Goal: Task Accomplishment & Management: Use online tool/utility

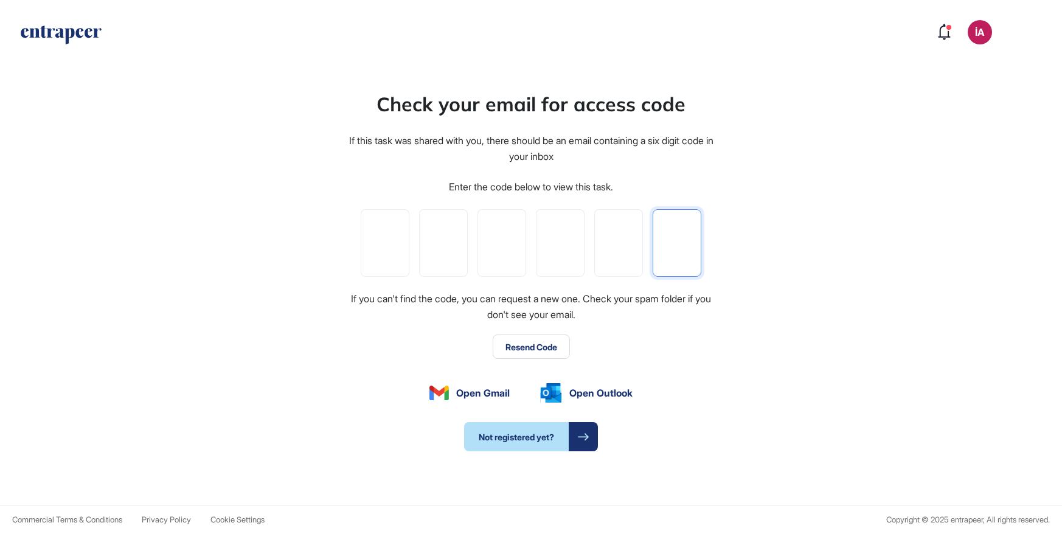
paste input "*"
type input "*"
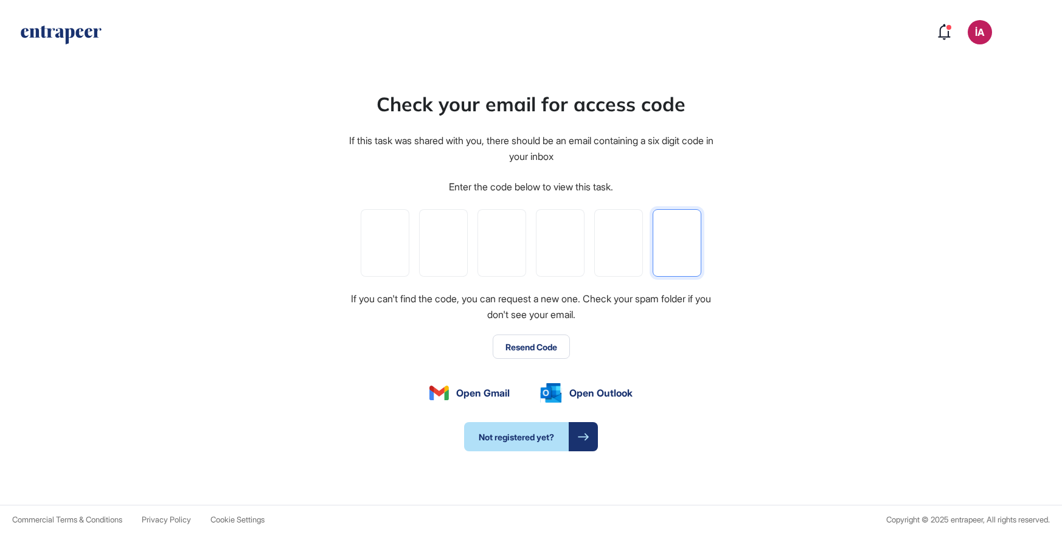
type input "*"
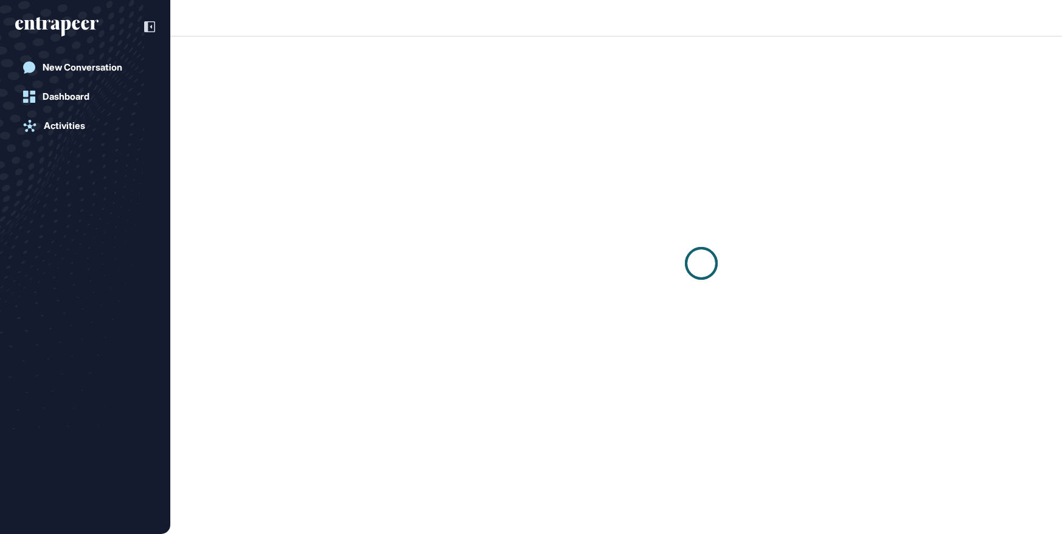
scroll to position [1, 1]
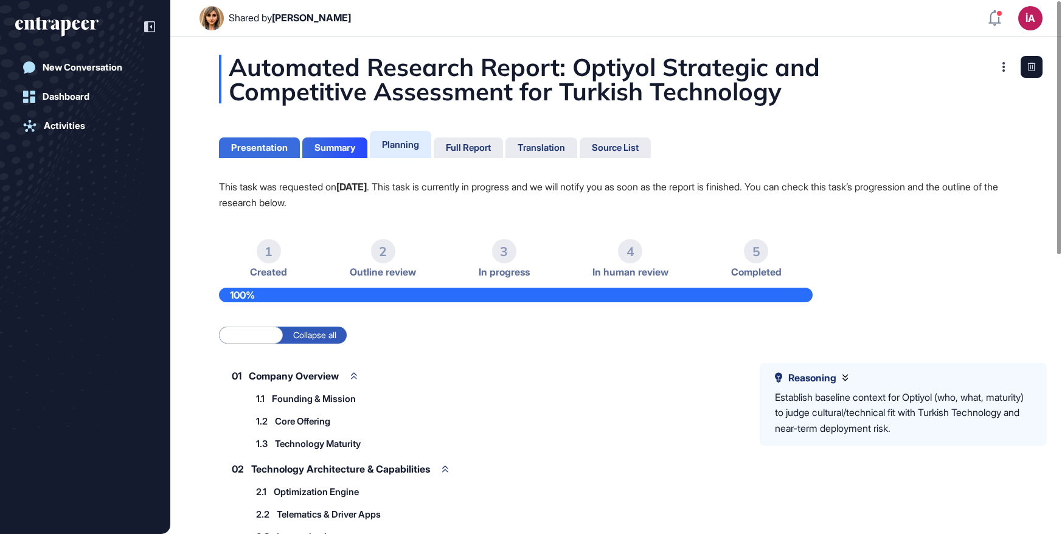
click at [302, 140] on div "Presentation" at bounding box center [334, 147] width 65 height 21
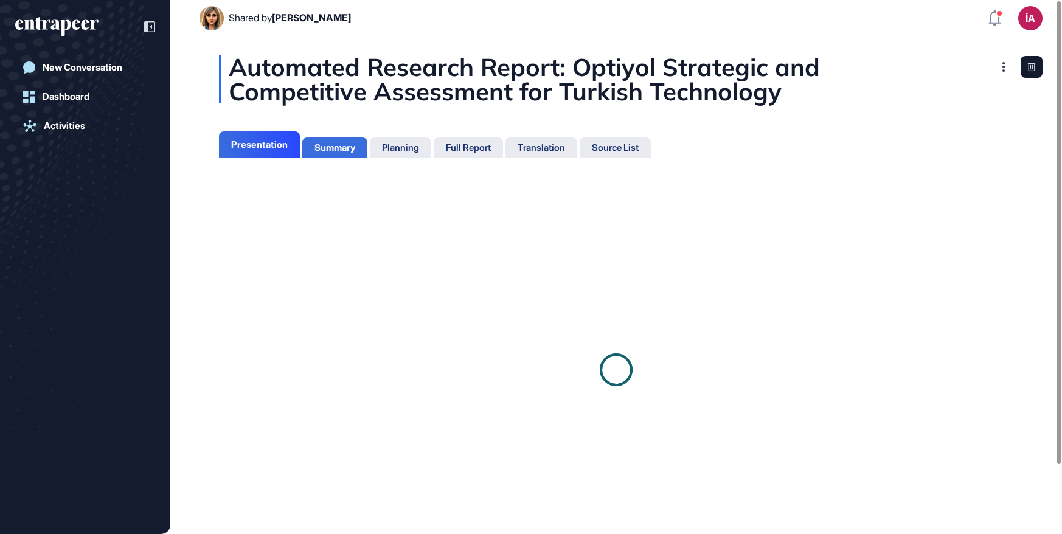
scroll to position [473, 3]
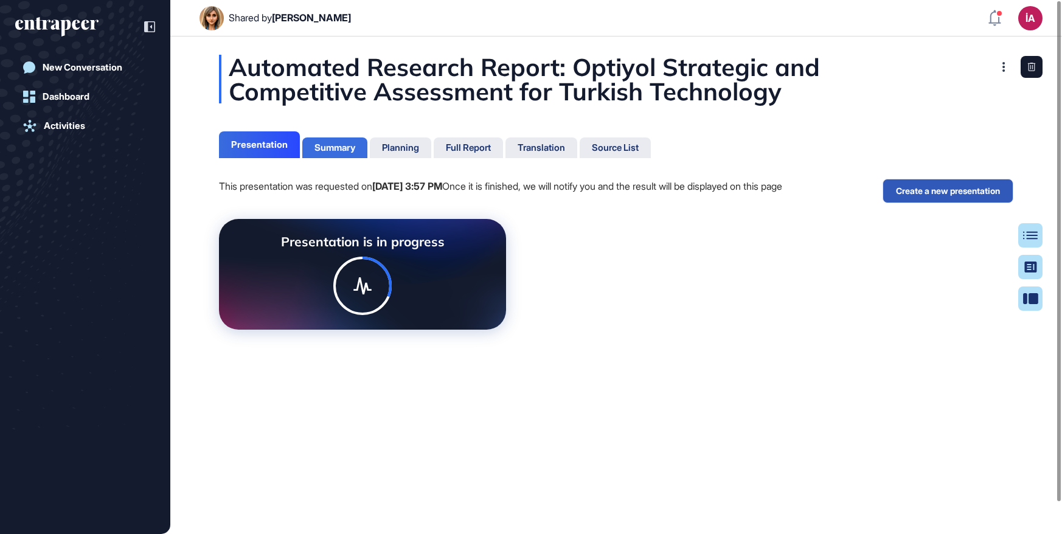
scroll to position [5, 1]
click at [937, 190] on button "Create a new presentation" at bounding box center [947, 191] width 131 height 24
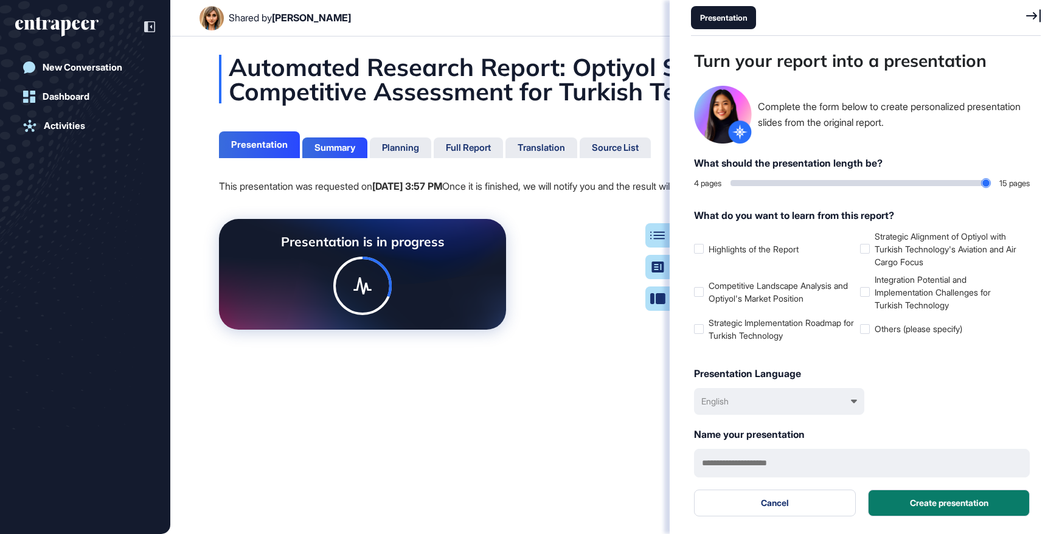
scroll to position [473, 353]
drag, startPoint x: 735, startPoint y: 182, endPoint x: 774, endPoint y: 184, distance: 38.3
type input "*"
click at [774, 184] on input "range" at bounding box center [860, 183] width 260 height 6
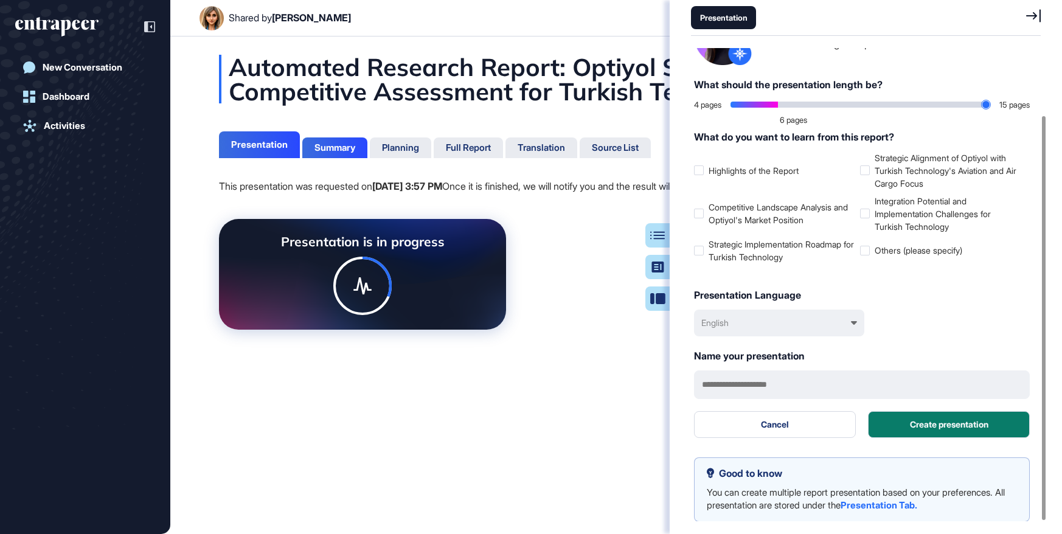
click at [811, 318] on div "English" at bounding box center [779, 323] width 170 height 27
click at [731, 396] on div "Türkçe" at bounding box center [780, 407] width 158 height 23
click at [921, 420] on button "Create presentation" at bounding box center [949, 424] width 162 height 27
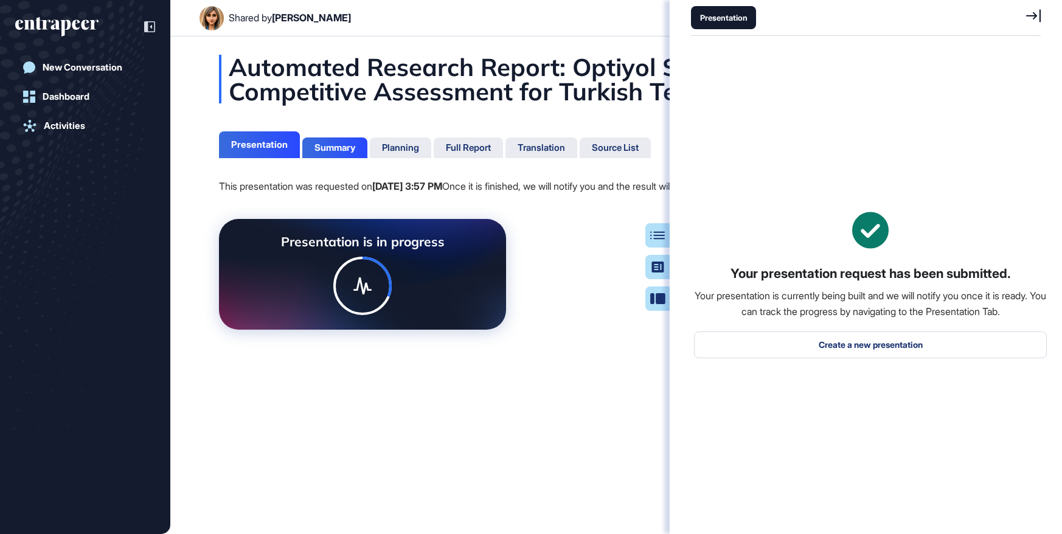
scroll to position [0, 0]
click at [1039, 18] on icon at bounding box center [1033, 15] width 15 height 13
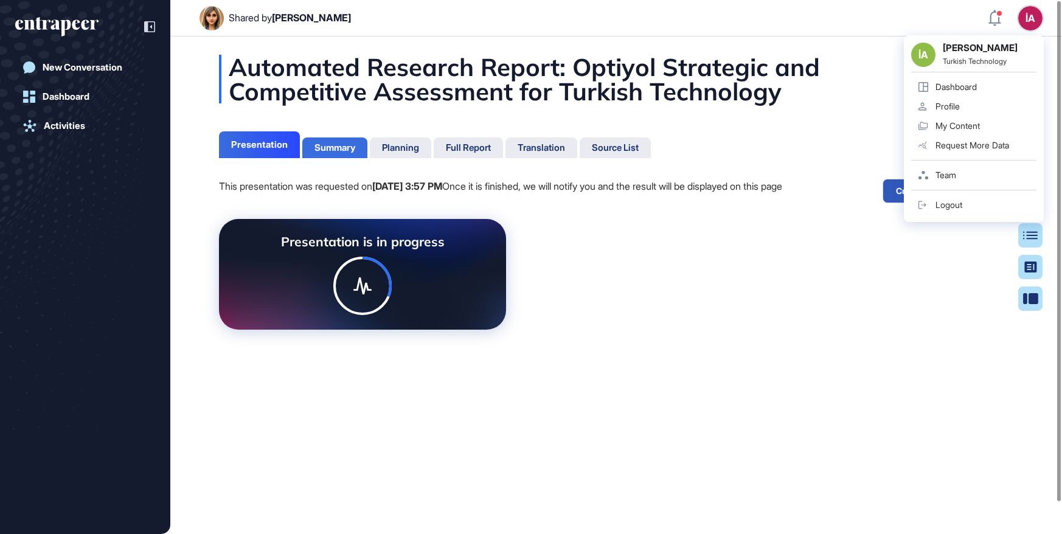
click at [339, 152] on div "Summary" at bounding box center [334, 147] width 41 height 11
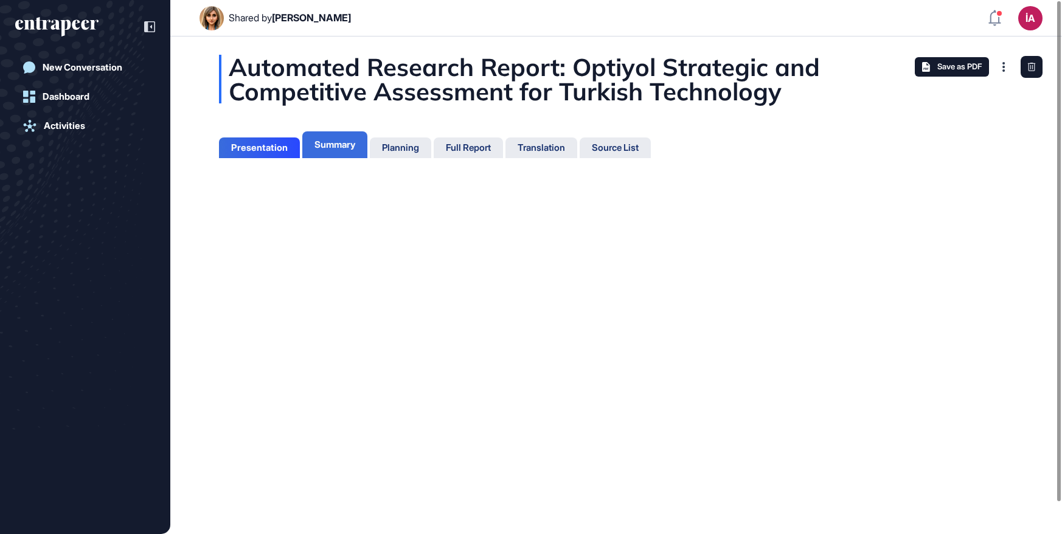
scroll to position [5, 1]
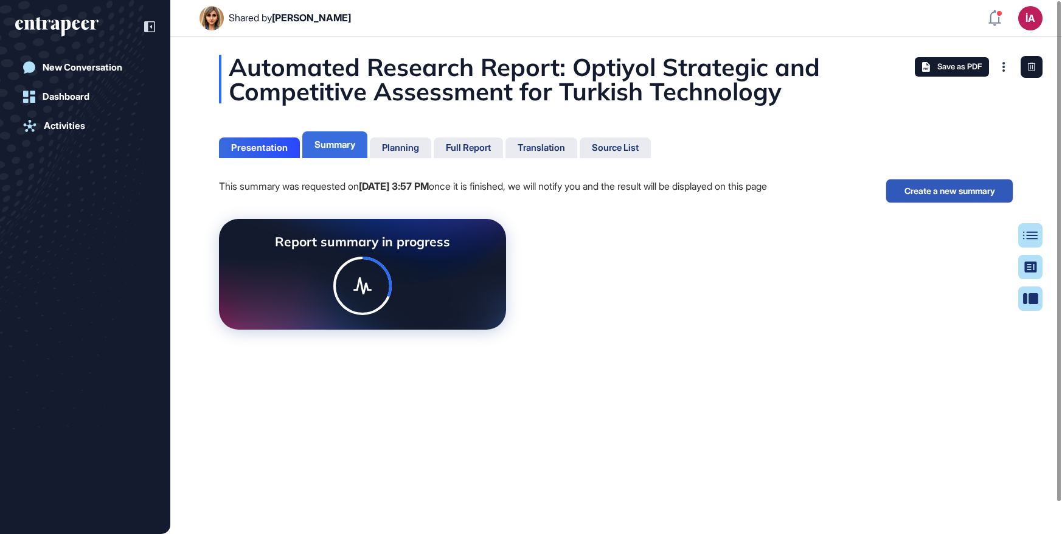
scroll to position [5, 1]
click at [437, 161] on div "Automated Research Report: Optiyol Strategic and Competitive Assessment for Tur…" at bounding box center [616, 192] width 892 height 275
click at [434, 154] on div "Planning" at bounding box center [468, 147] width 69 height 21
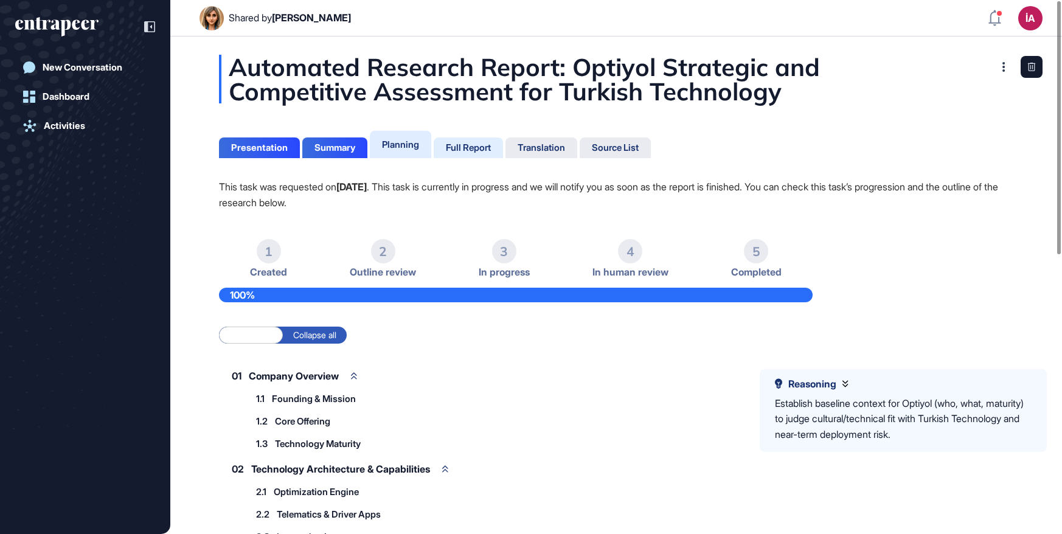
click at [462, 142] on div "Full Report" at bounding box center [468, 147] width 45 height 11
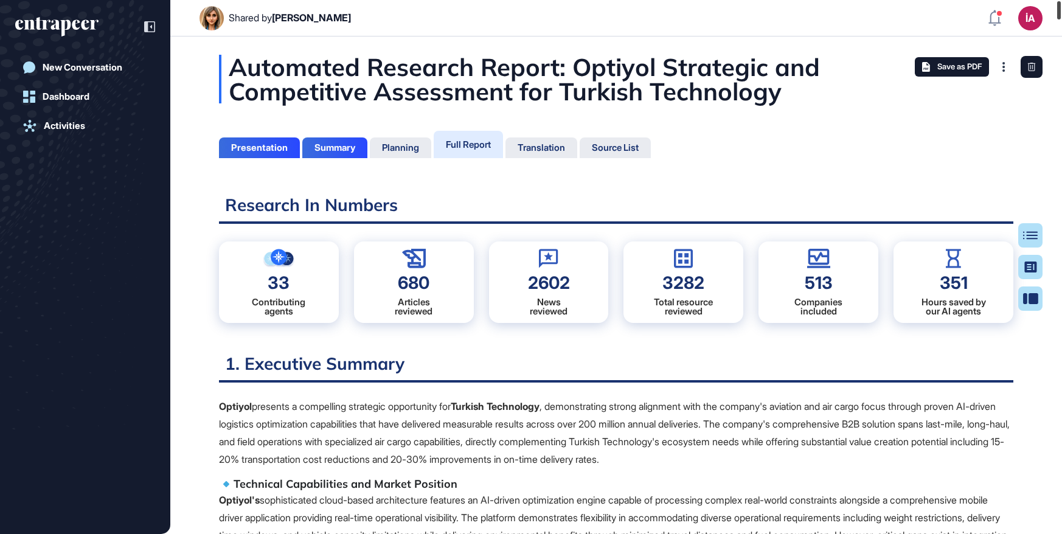
drag, startPoint x: 1058, startPoint y: 44, endPoint x: 1073, endPoint y: -2, distance: 48.7
click at [1061, 0] on html "Shared by [PERSON_NAME] İA Dashboard Profile My Content Request More Data New C…" at bounding box center [531, 267] width 1062 height 534
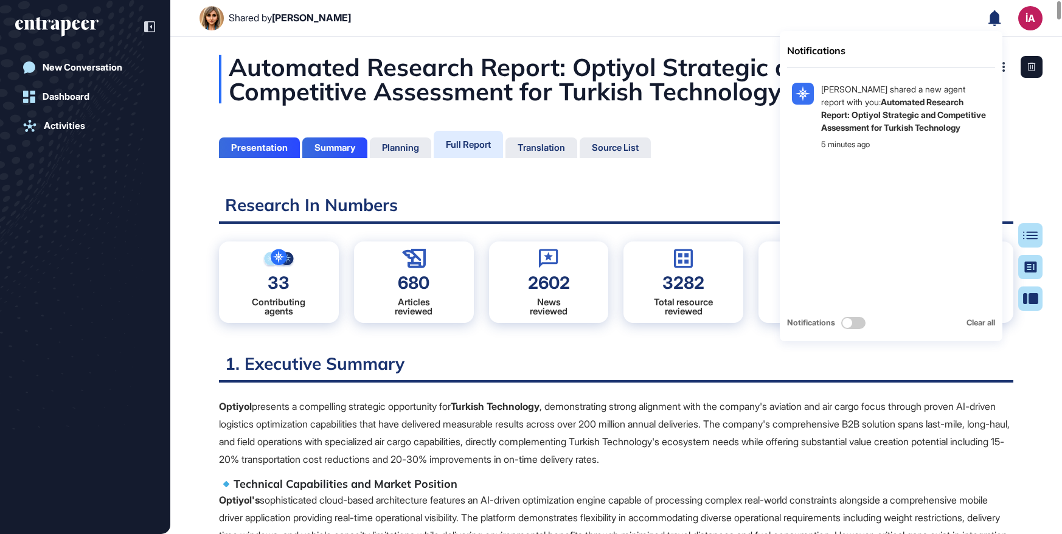
click at [998, 11] on icon at bounding box center [994, 18] width 13 height 16
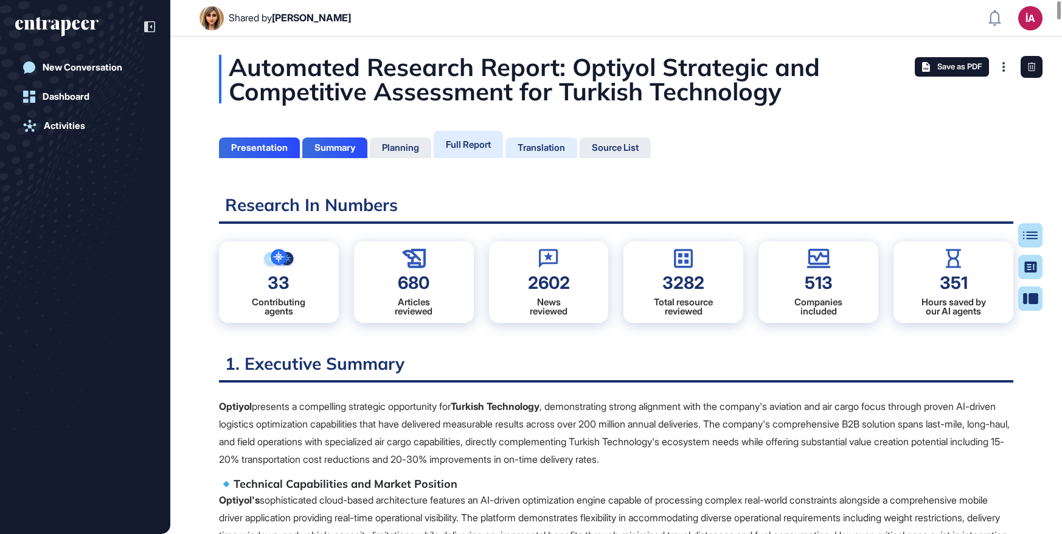
click at [580, 140] on div "Translation" at bounding box center [615, 147] width 71 height 21
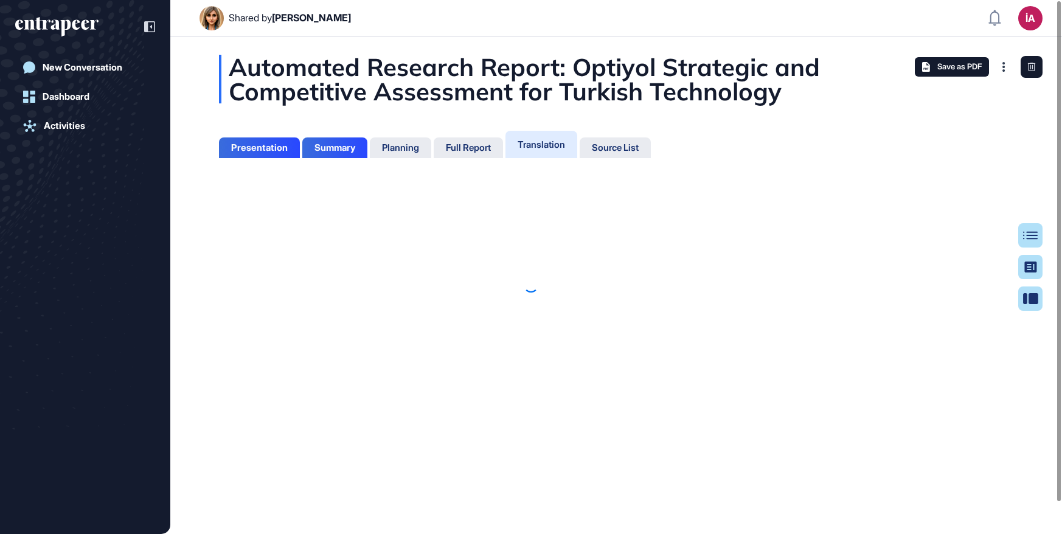
scroll to position [5, 1]
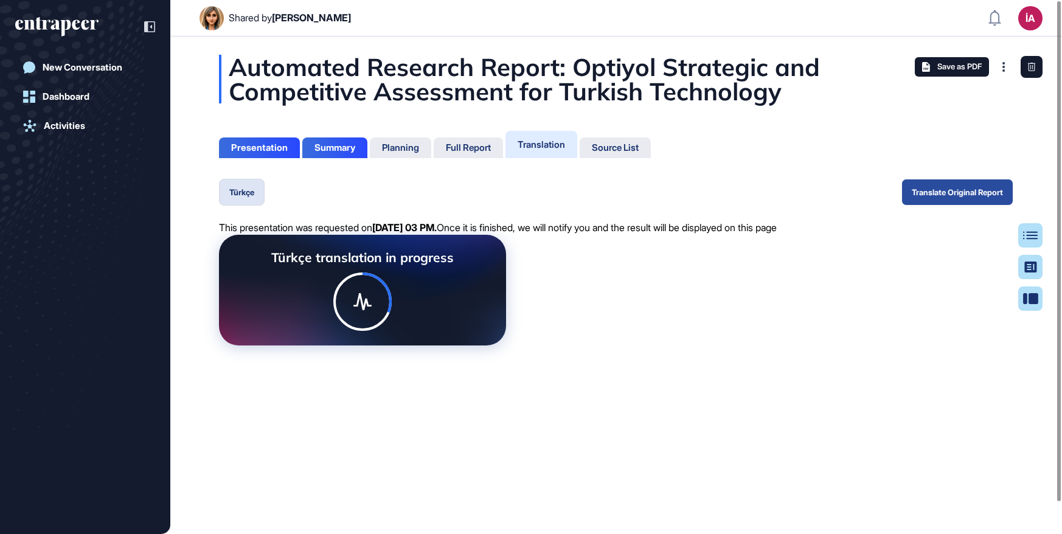
click at [946, 195] on button "Translate Original Report" at bounding box center [957, 192] width 112 height 27
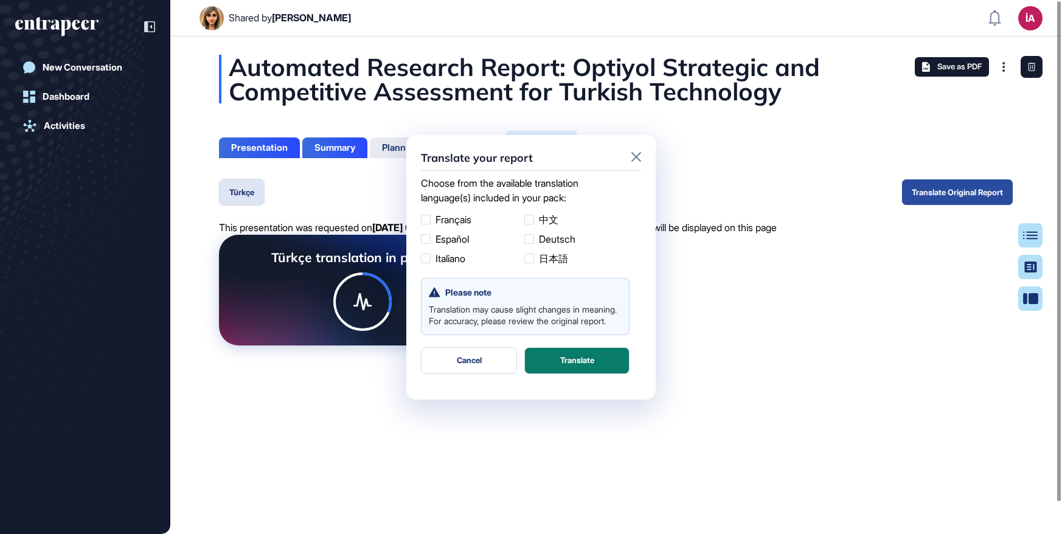
scroll to position [1, 1]
click at [234, 195] on div "Translate your report Choose from the available translation language(s) include…" at bounding box center [531, 267] width 1062 height 534
click at [482, 370] on button "Cancel" at bounding box center [469, 360] width 96 height 27
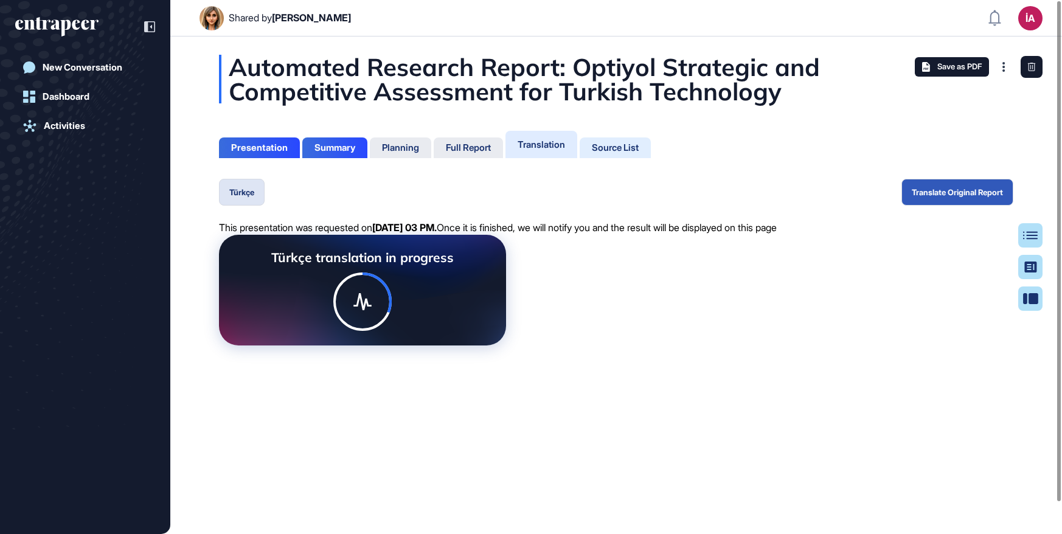
click at [628, 151] on div "Source List" at bounding box center [615, 147] width 47 height 11
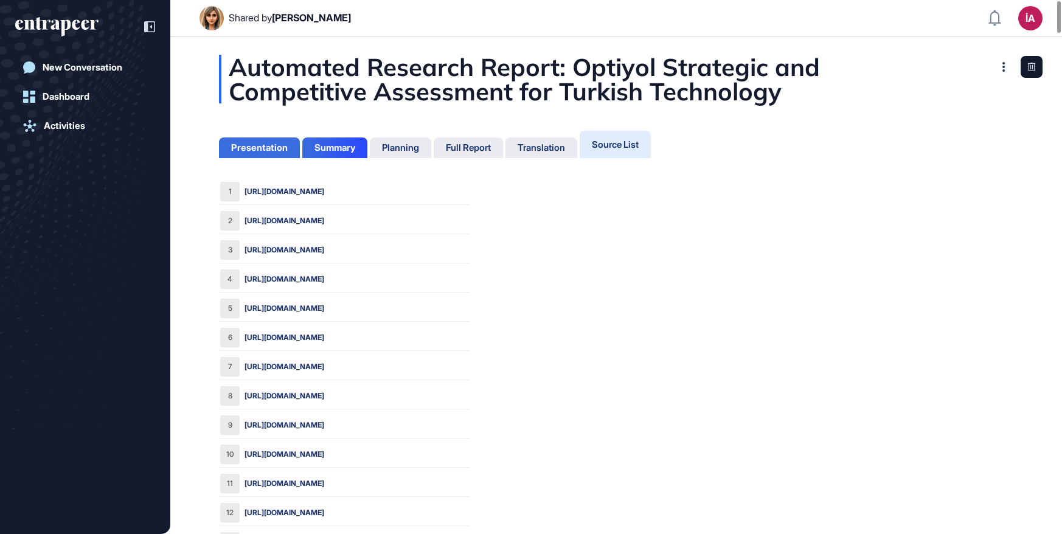
click at [302, 145] on div "Presentation" at bounding box center [334, 147] width 65 height 21
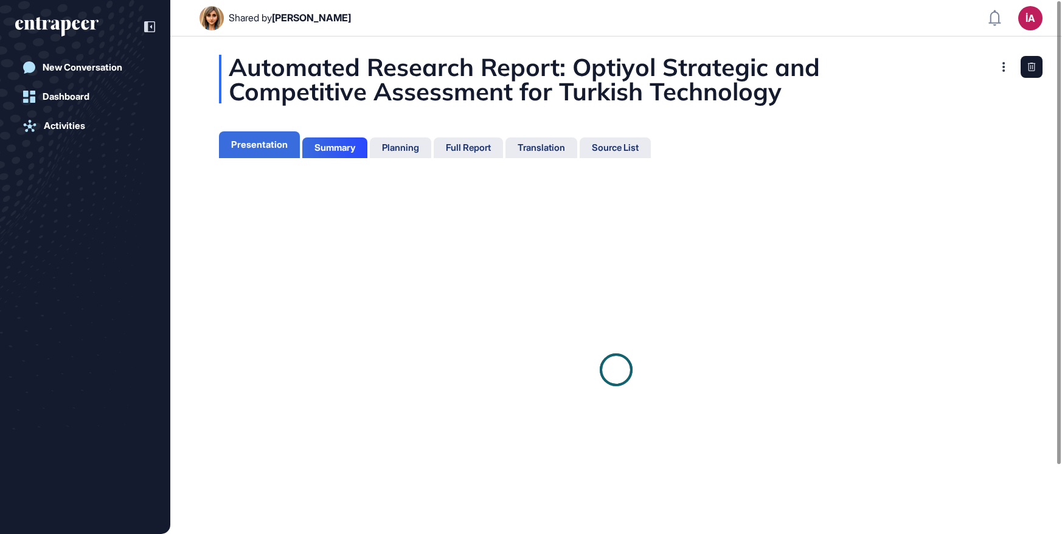
scroll to position [5, 1]
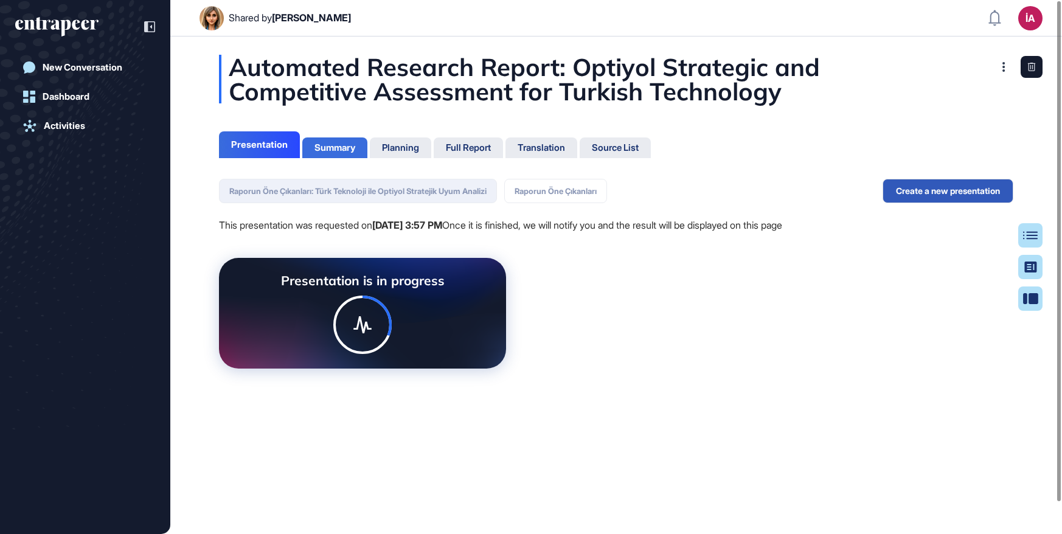
scroll to position [5, 1]
click at [606, 199] on button "Raporun Öne Çıkanları" at bounding box center [555, 191] width 103 height 24
click at [489, 194] on button "Raporun Öne Çıkanları: Türk Teknoloji ile Optiyol Stratejik Uyum Analizi" at bounding box center [358, 191] width 278 height 24
click at [573, 192] on button "Raporun Öne Çıkanları" at bounding box center [555, 191] width 103 height 24
click at [466, 192] on button "Raporun Öne Çıkanları: Türk Teknoloji ile Optiyol Stratejik Uyum Analizi" at bounding box center [358, 191] width 278 height 24
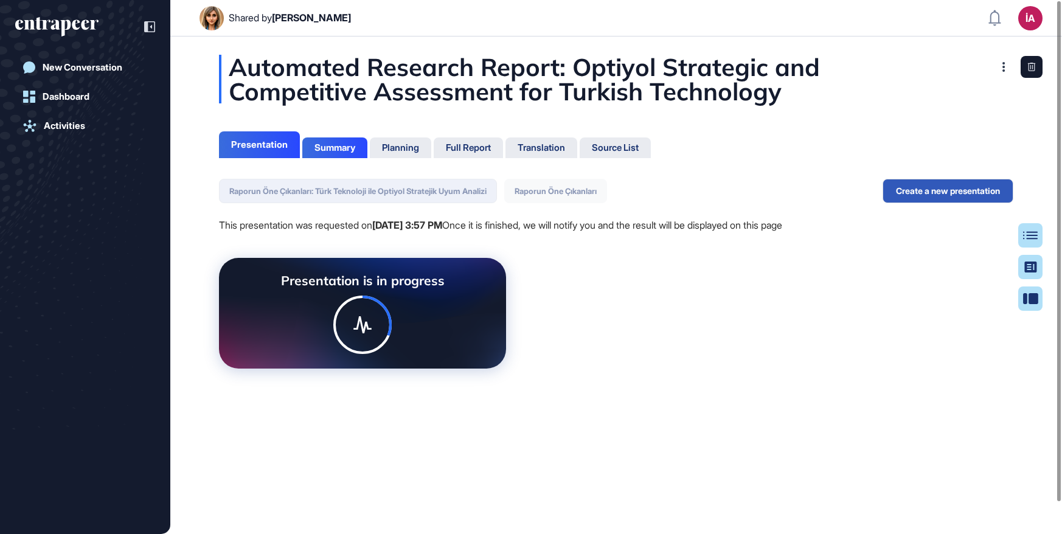
click at [545, 193] on button "Raporun Öne Çıkanları" at bounding box center [555, 191] width 103 height 24
click at [474, 192] on button "Raporun Öne Çıkanları: Türk Teknoloji ile Optiyol Stratejik Uyum Analizi" at bounding box center [358, 191] width 278 height 24
click at [561, 193] on button "Raporun Öne Çıkanları" at bounding box center [555, 191] width 103 height 24
click at [475, 194] on button "Raporun Öne Çıkanları: Türk Teknoloji ile Optiyol Stratejik Uyum Analizi" at bounding box center [358, 191] width 278 height 24
click at [393, 151] on div "Planning" at bounding box center [400, 147] width 37 height 11
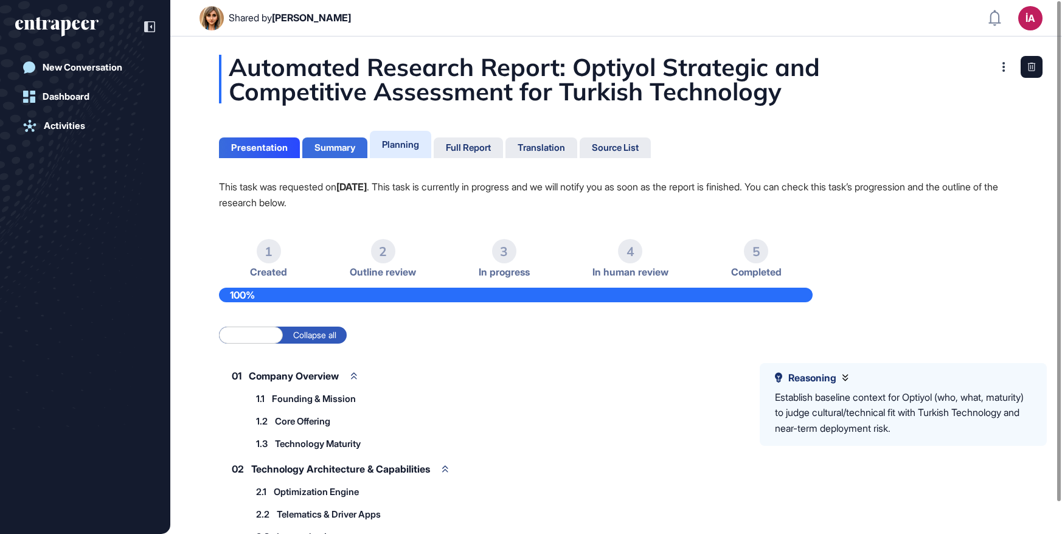
click at [331, 150] on div "Summary" at bounding box center [334, 147] width 41 height 11
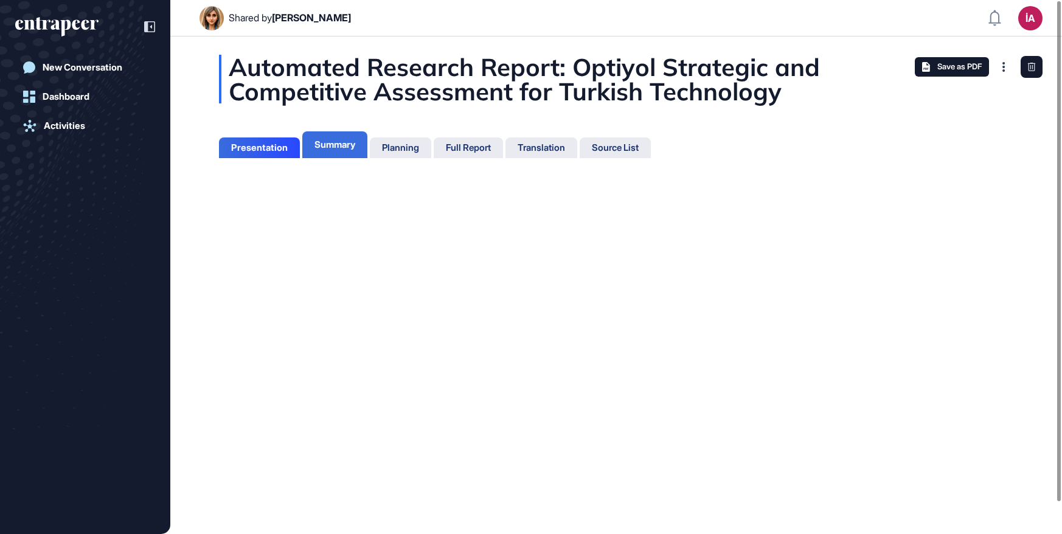
scroll to position [5, 1]
